Goal: Find specific page/section: Find specific page/section

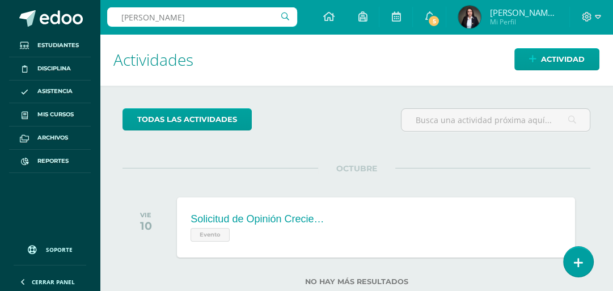
type input "Isabel Gaitan"
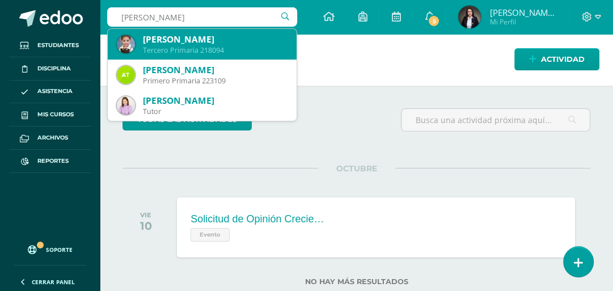
click at [208, 36] on div "[PERSON_NAME]" at bounding box center [215, 39] width 145 height 12
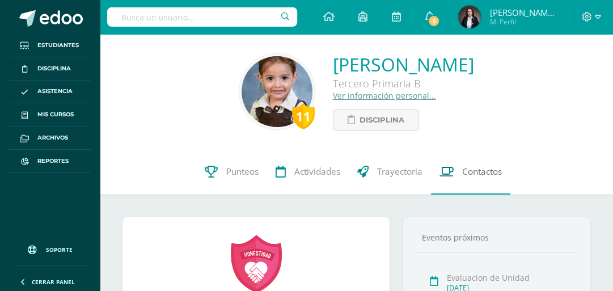
click at [485, 169] on span "Contactos" at bounding box center [482, 172] width 40 height 12
